Goal: Task Accomplishment & Management: Manage account settings

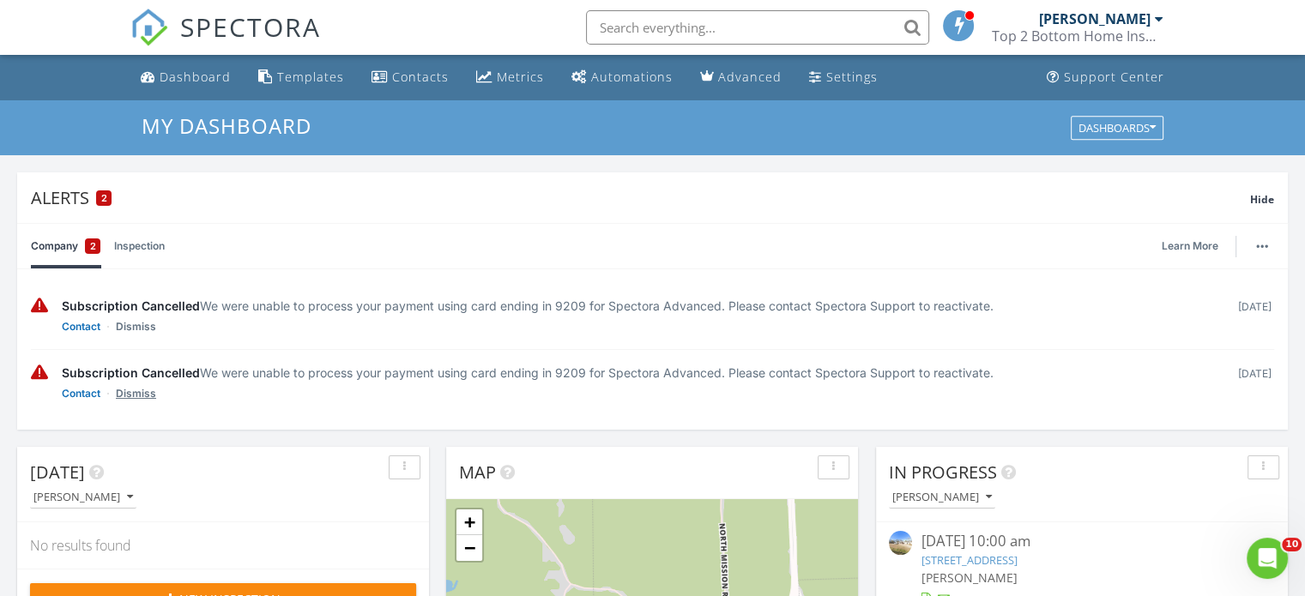
click at [136, 335] on link "Dismiss" at bounding box center [136, 326] width 40 height 17
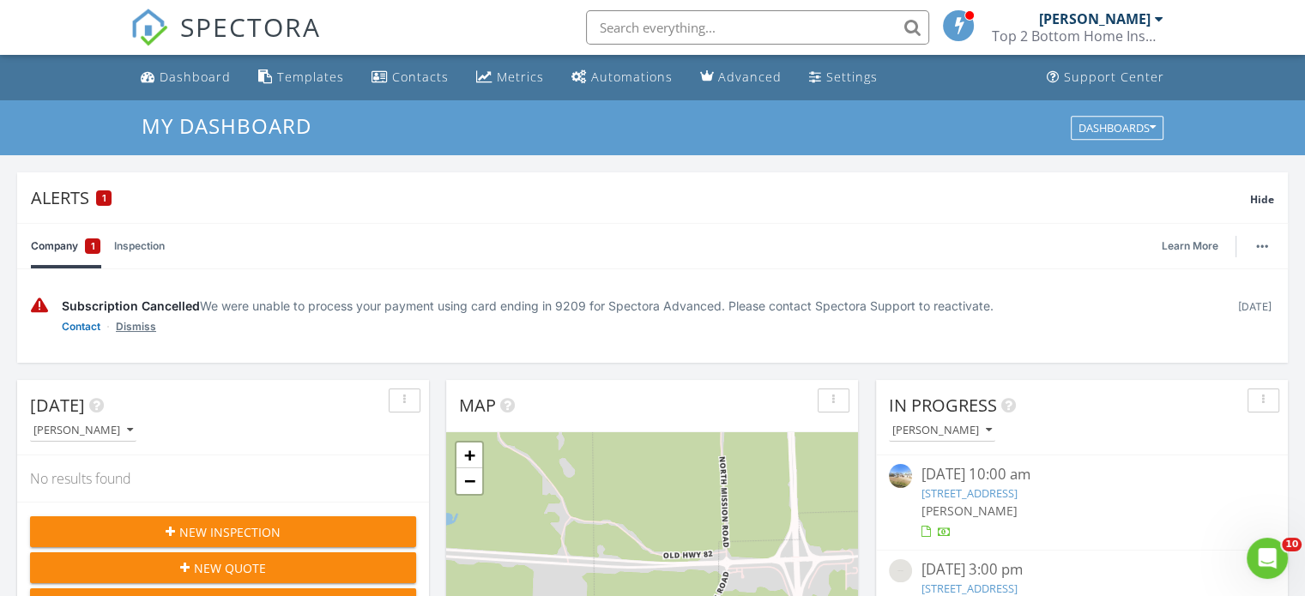
click at [137, 329] on link "Dismiss" at bounding box center [136, 326] width 40 height 17
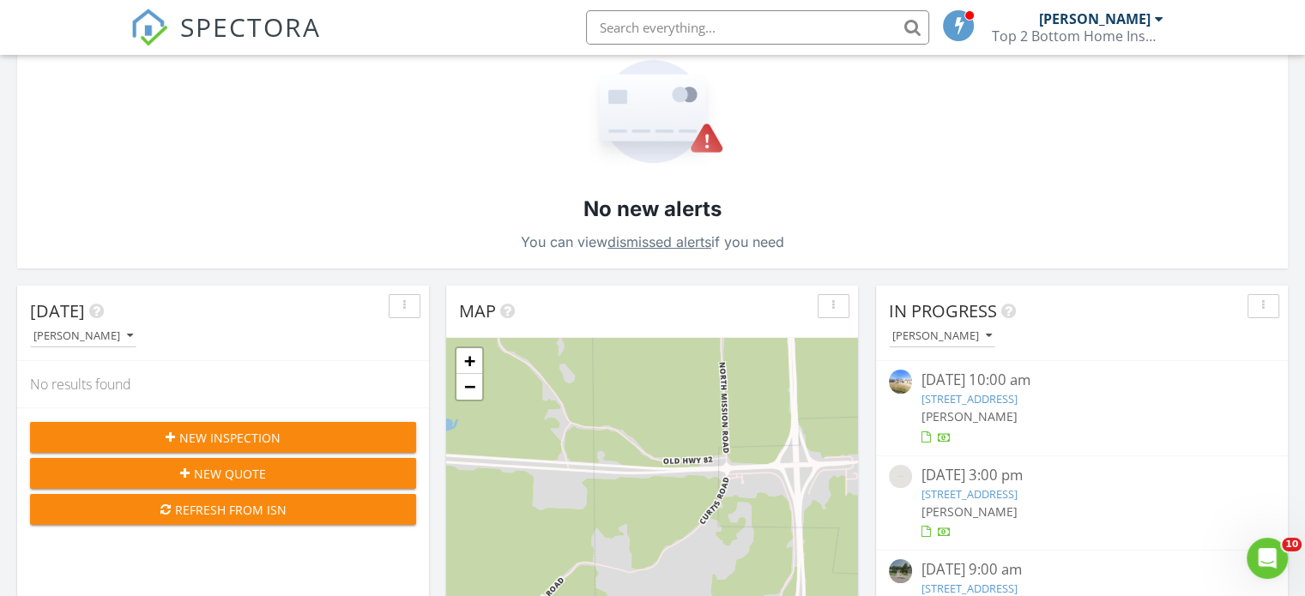
scroll to position [283, 0]
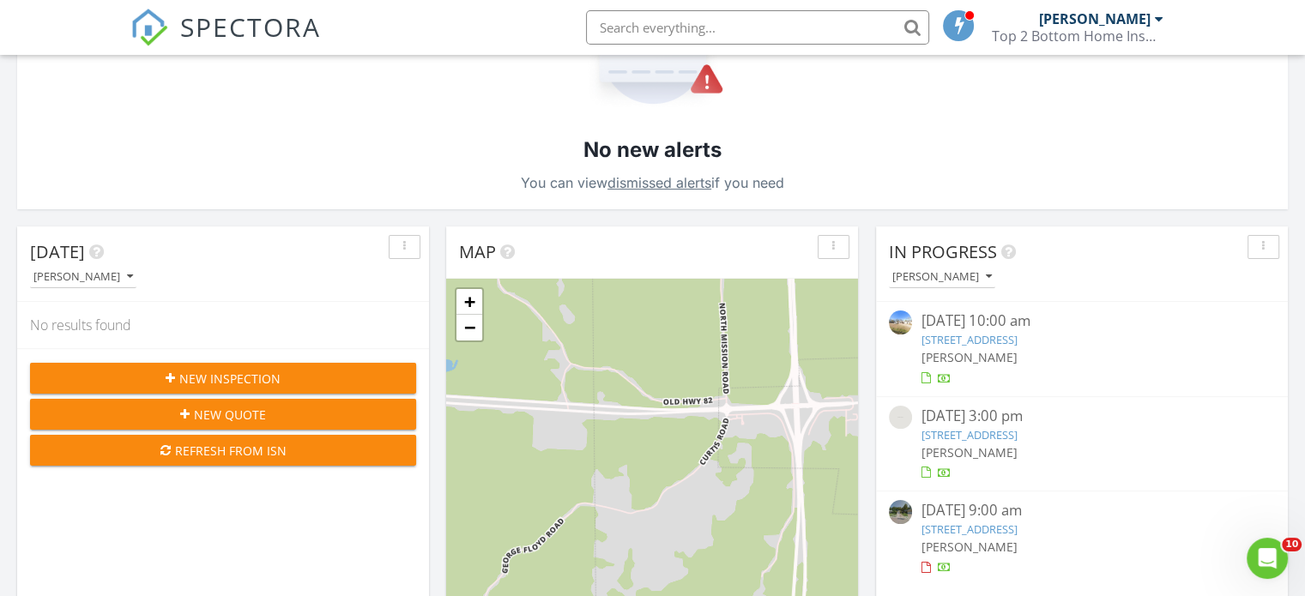
click at [960, 433] on link "769 Windmill St, Grenada, MS 38901" at bounding box center [968, 434] width 96 height 15
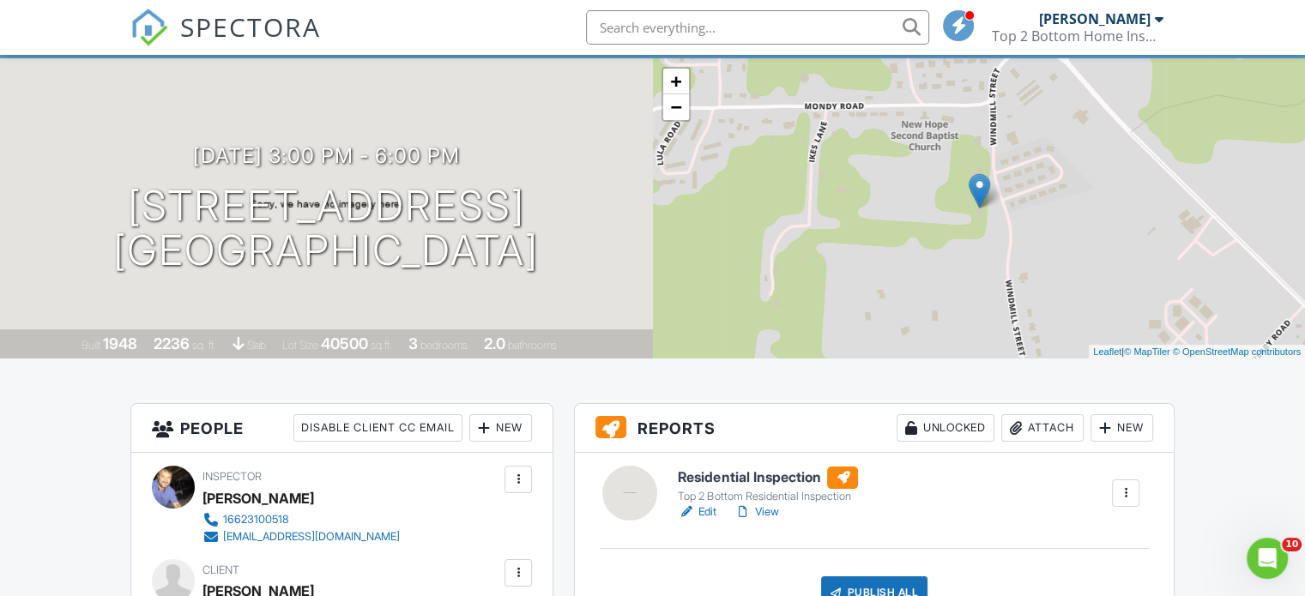
scroll to position [172, 0]
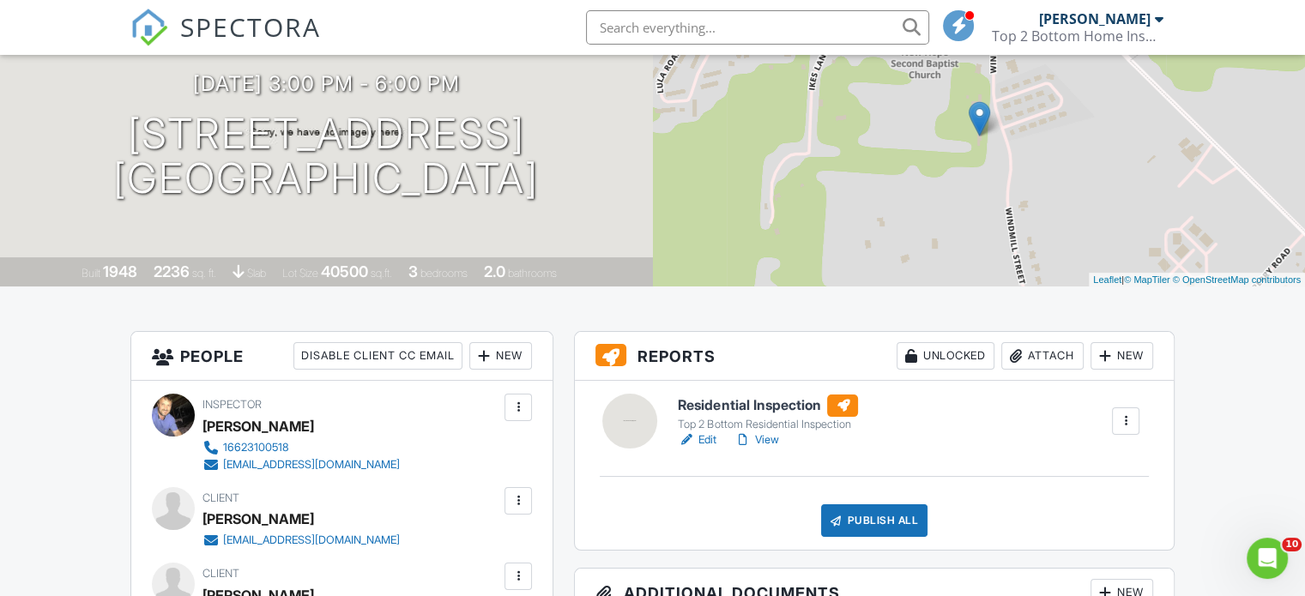
click at [766, 403] on h6 "Residential Inspection" at bounding box center [768, 406] width 180 height 22
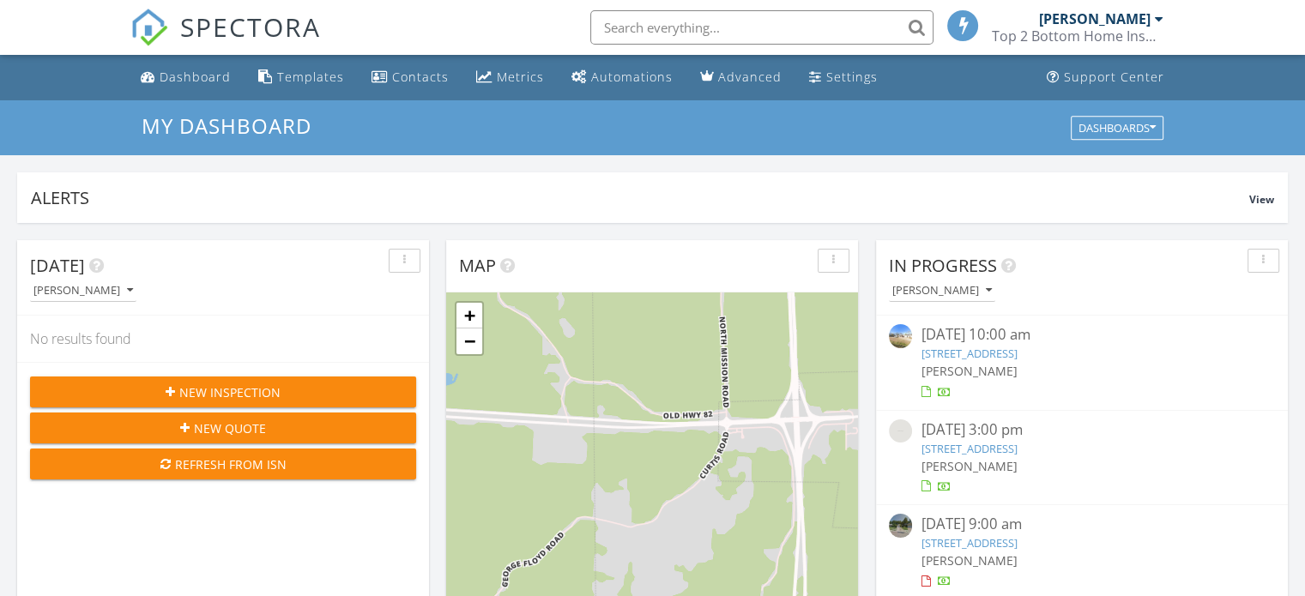
scroll to position [8, 9]
click at [978, 445] on link "769 Windmill St, Grenada, MS 38901" at bounding box center [968, 448] width 96 height 15
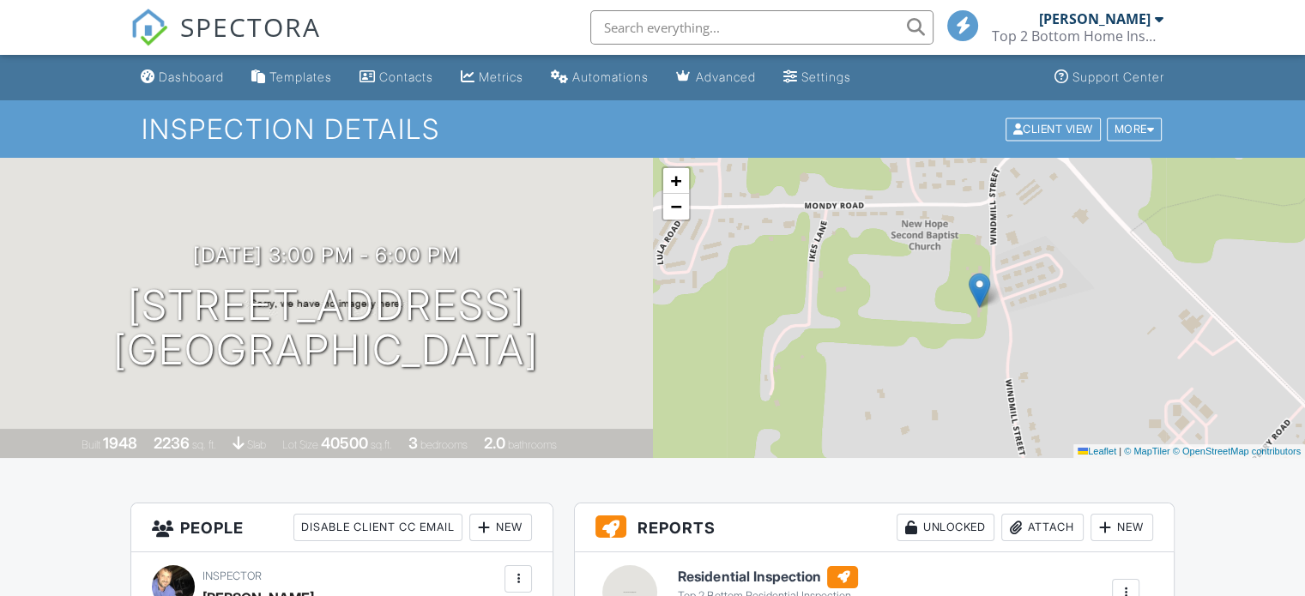
click at [782, 576] on h6 "Residential Inspection" at bounding box center [768, 577] width 180 height 22
